Goal: Task Accomplishment & Management: Manage account settings

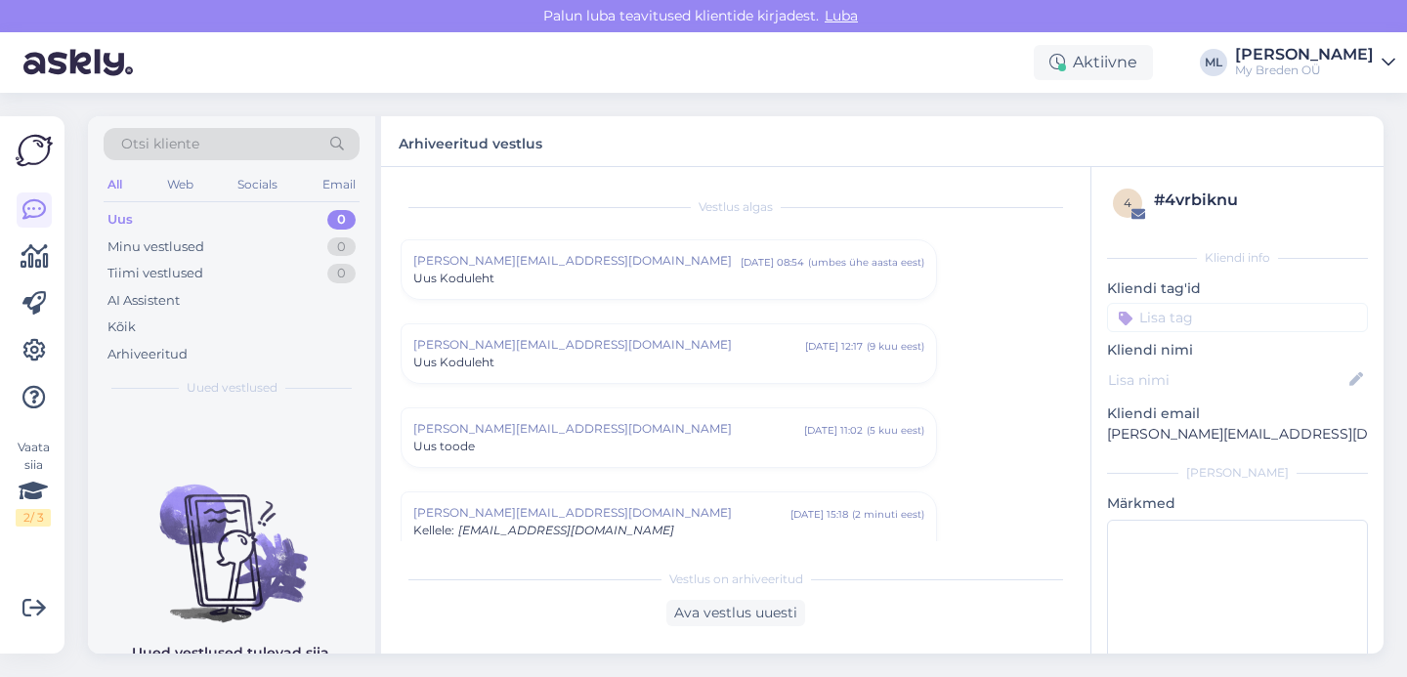
scroll to position [511, 0]
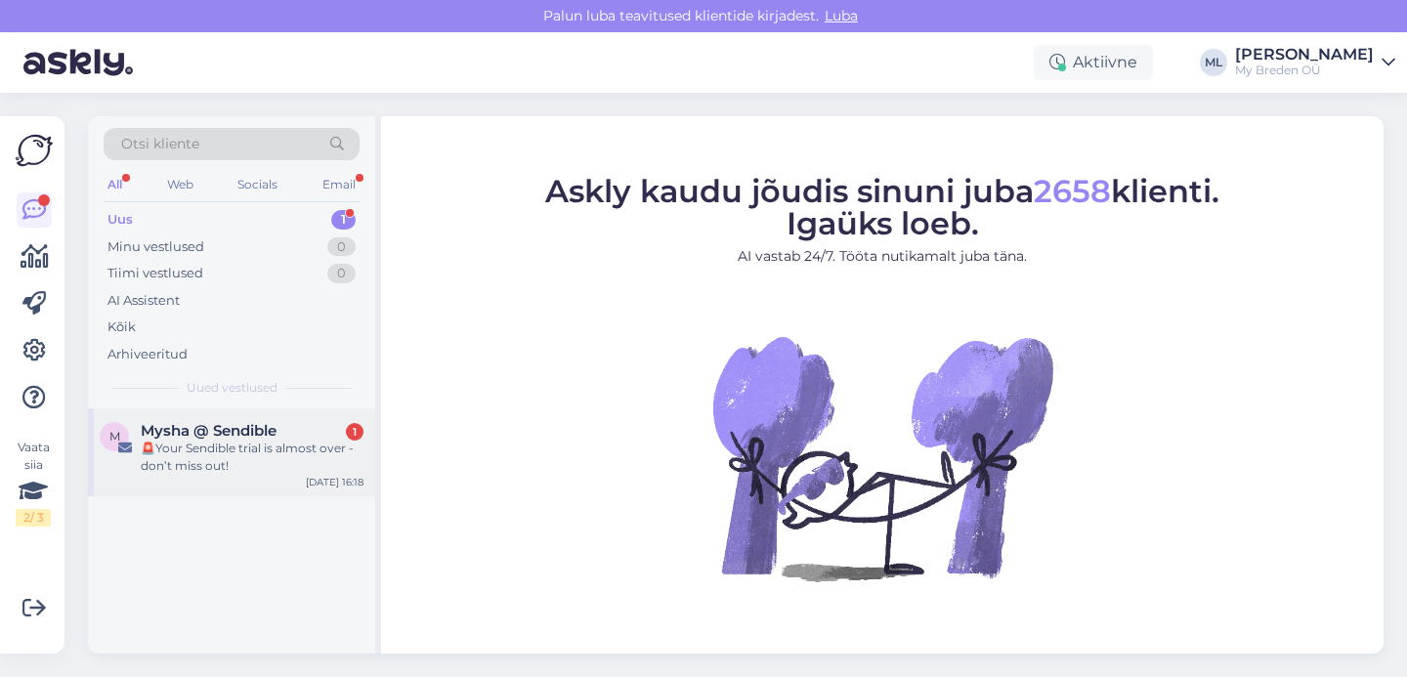
click at [221, 446] on div "🚨Your Sendible trial is almost over - don’t miss out!" at bounding box center [252, 457] width 223 height 35
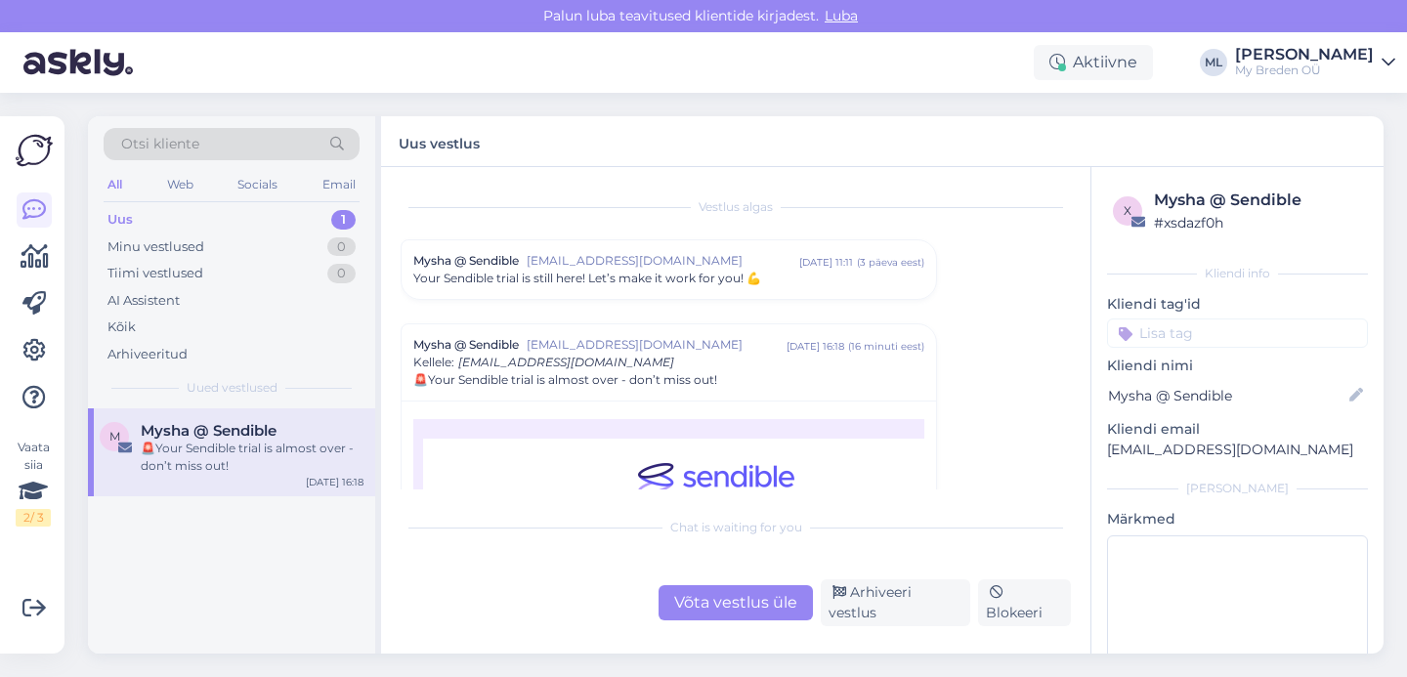
click at [910, 621] on div "Võta vestlus üle Arhiveeri vestlus Blokeeri" at bounding box center [736, 602] width 670 height 47
click at [916, 610] on div "Arhiveeri vestlus" at bounding box center [895, 602] width 149 height 47
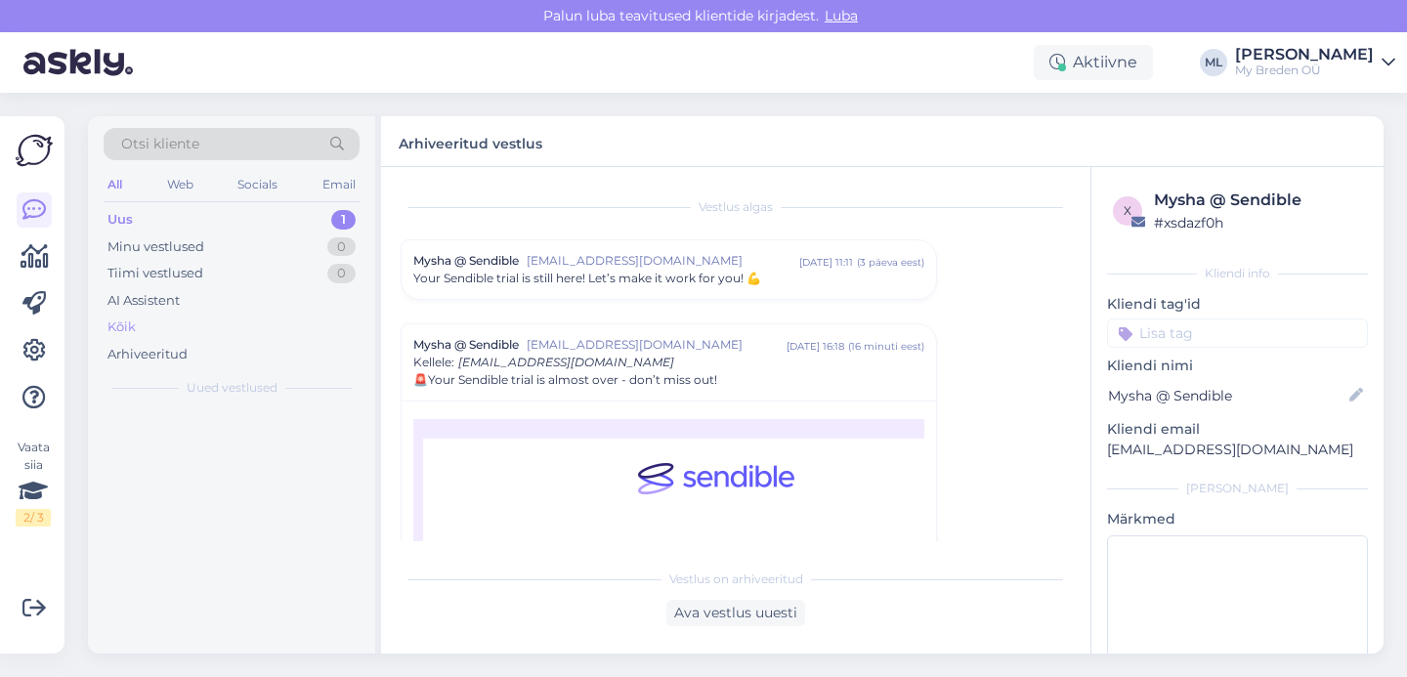
scroll to position [137, 0]
